Goal: Task Accomplishment & Management: Use online tool/utility

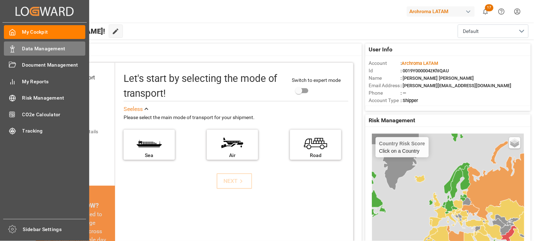
click at [50, 50] on span "Data Management" at bounding box center [53, 48] width 63 height 7
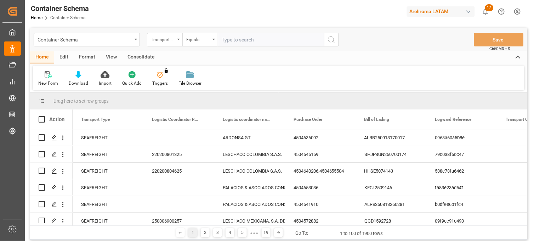
click at [175, 38] on div "Transport Type" at bounding box center [164, 39] width 35 height 13
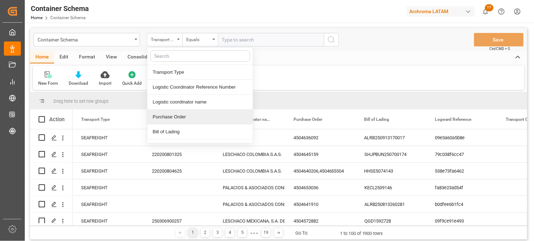
click at [178, 118] on div "Purchase Order" at bounding box center [200, 117] width 106 height 15
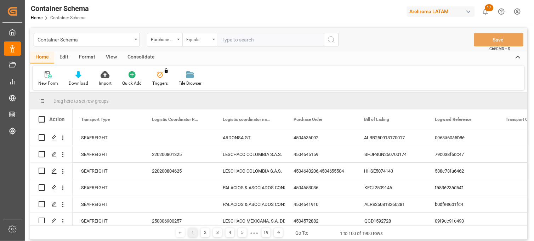
click at [206, 39] on div "Equals" at bounding box center [198, 39] width 24 height 8
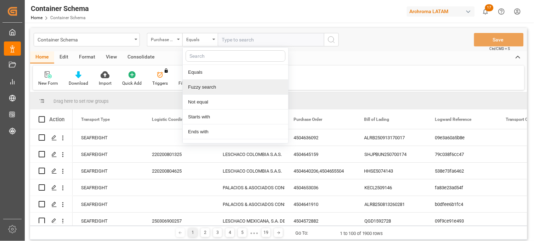
click at [211, 88] on div "Fuzzy search" at bounding box center [236, 87] width 106 height 15
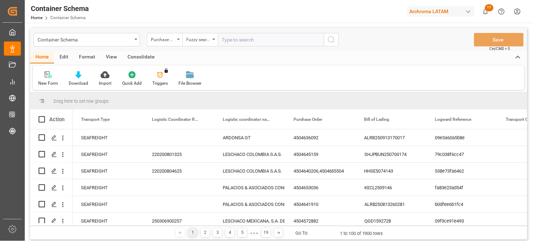
paste input "4504654806"
type input "4504654806"
click at [332, 39] on icon "search button" at bounding box center [331, 39] width 9 height 9
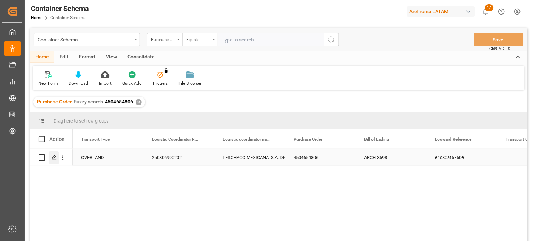
click at [53, 160] on line "Press SPACE to select this row." at bounding box center [54, 160] width 4 height 0
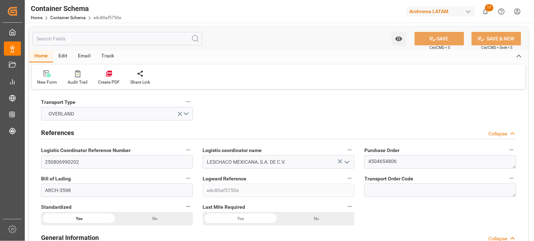
type input "0"
type input "1"
type input "3"
type input "3810"
type input "0"
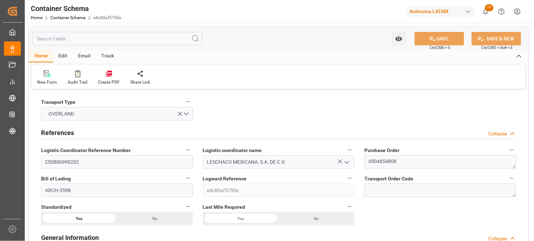
type input "USLRD"
type input "MXNLD"
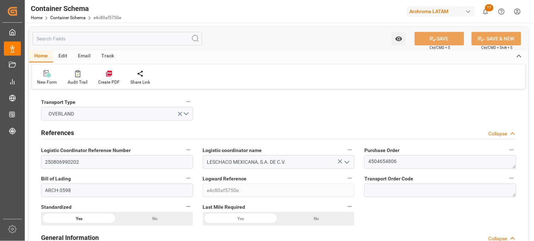
type input "[DATE] 00:00"
type input "[DATE]"
type input "[DATE] 00:00"
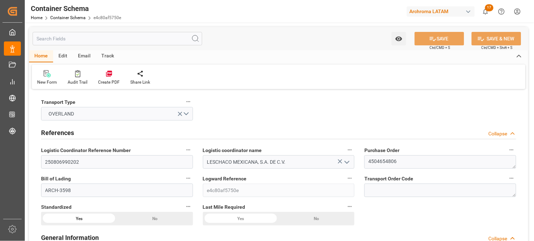
type input "[DATE] 00:00"
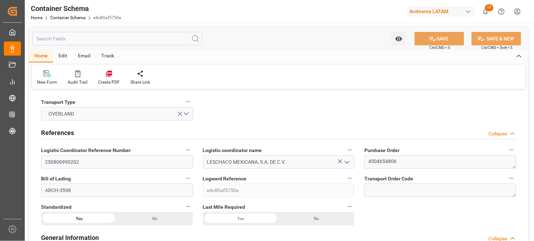
type input "[DATE] 00:00"
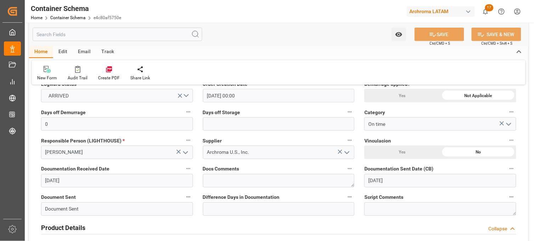
scroll to position [157, 0]
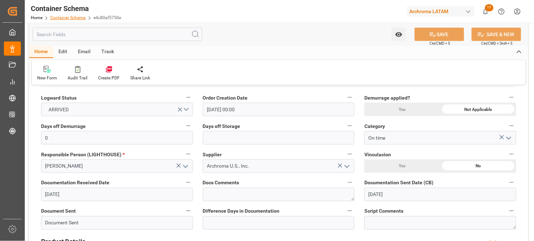
click at [77, 17] on link "Container Schema" at bounding box center [67, 17] width 35 height 5
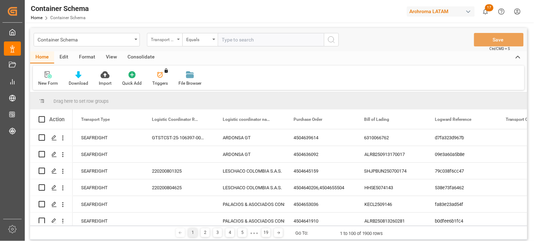
click at [176, 41] on div "Transport Type" at bounding box center [164, 39] width 35 height 13
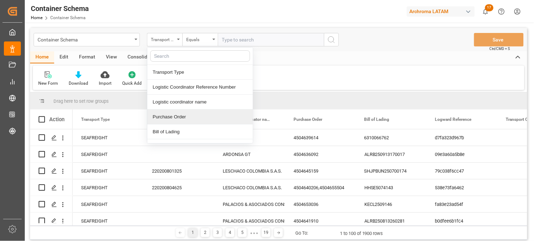
click at [172, 118] on div "Purchase Order" at bounding box center [200, 117] width 106 height 15
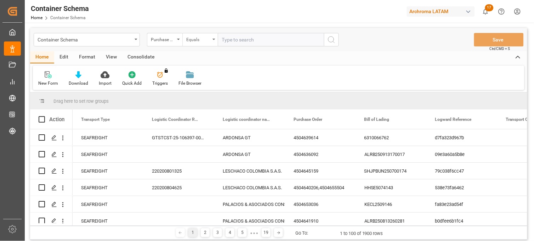
click at [200, 43] on div "Equals" at bounding box center [200, 39] width 35 height 13
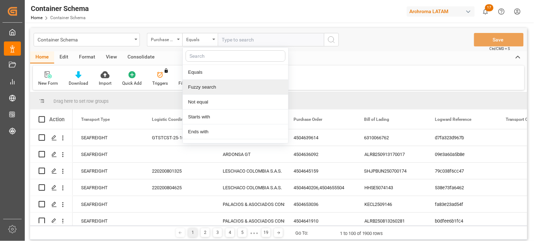
click at [215, 90] on div "Fuzzy search" at bounding box center [236, 87] width 106 height 15
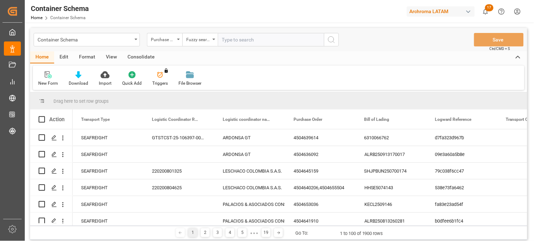
paste input "4504655509"
type input "4504655509"
click at [334, 37] on icon "search button" at bounding box center [331, 39] width 9 height 9
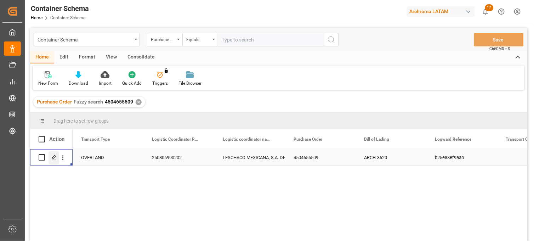
click at [54, 159] on icon "Press SPACE to select this row." at bounding box center [54, 158] width 6 height 6
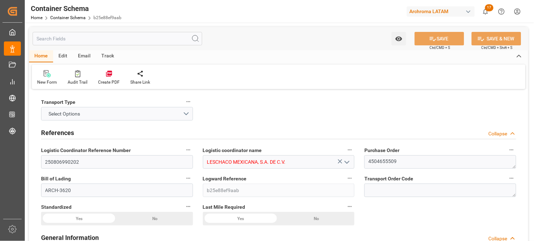
type input "0"
type input "1"
type input "1100"
type input "1157"
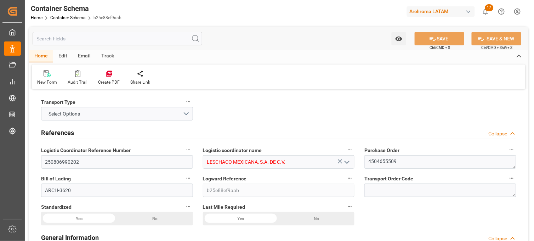
type input "USLRD"
type input "MXNLD"
type input "[DATE] 00:00"
type input "[DATE]"
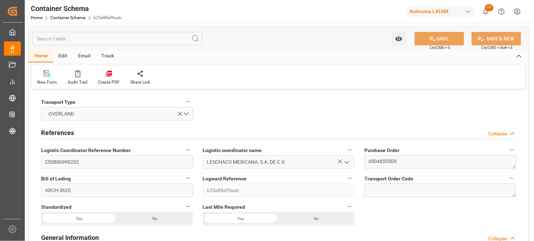
type input "[DATE]"
type input "[DATE] 00:00"
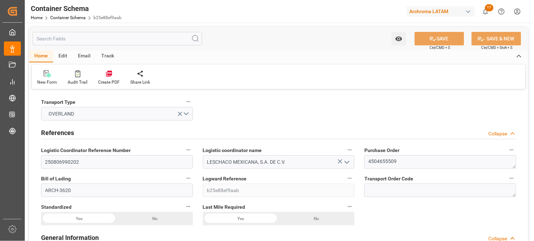
type input "[DATE] 00:00"
click at [70, 16] on link "Container Schema" at bounding box center [67, 17] width 35 height 5
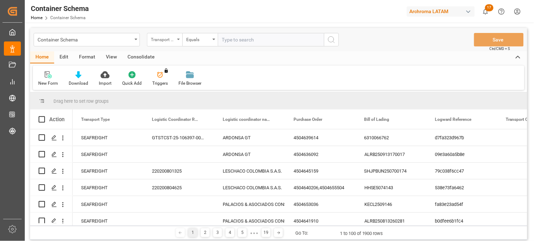
click at [172, 39] on div "Transport Type" at bounding box center [163, 39] width 24 height 8
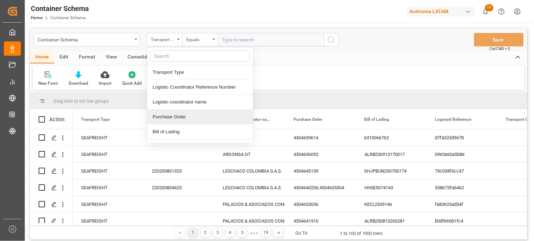
click at [183, 118] on div "Purchase Order" at bounding box center [200, 117] width 106 height 15
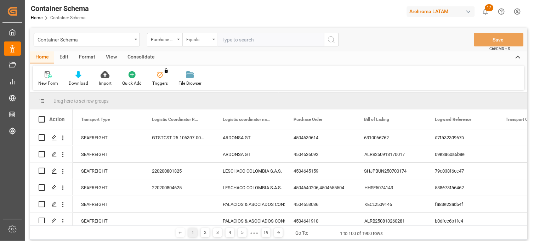
click at [203, 35] on div "Equals" at bounding box center [198, 39] width 24 height 8
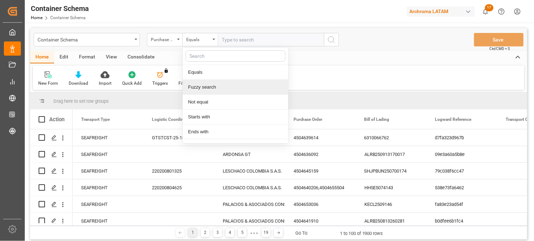
click at [203, 87] on div "Fuzzy search" at bounding box center [236, 87] width 106 height 15
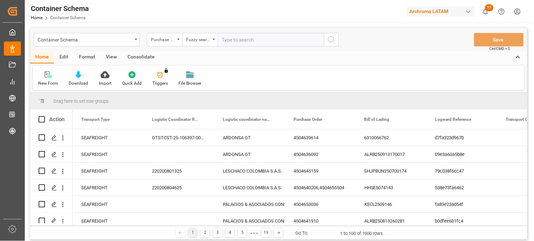
paste input "4504638436"
type input "4504638436"
click at [334, 39] on icon "search button" at bounding box center [331, 39] width 9 height 9
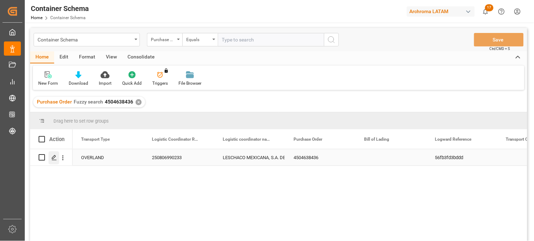
click at [53, 157] on icon "Press SPACE to select this row." at bounding box center [54, 158] width 6 height 6
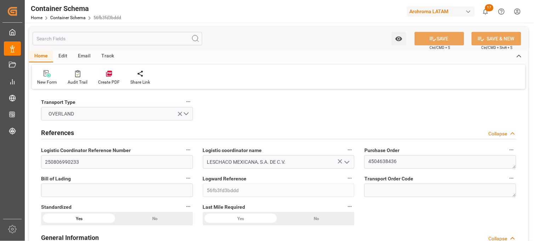
type input "0"
type input "1"
type input "17"
type input "18020"
type input "19006"
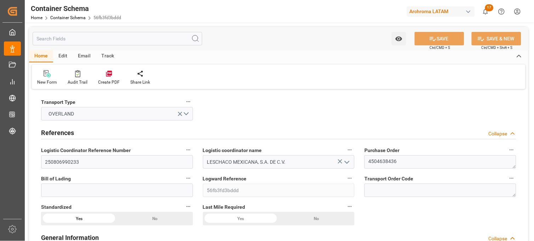
type input "USLRD"
type input "MXNLD"
type input "[DATE] 00:00"
type input "[DATE]"
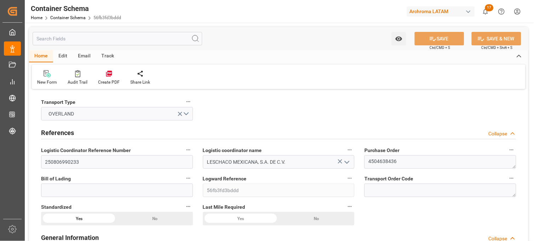
type input "[DATE]"
type input "[DATE] 00:00"
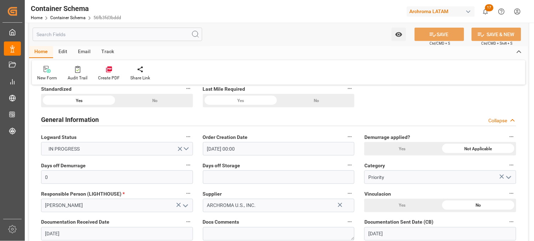
scroll to position [157, 0]
